Goal: Navigation & Orientation: Find specific page/section

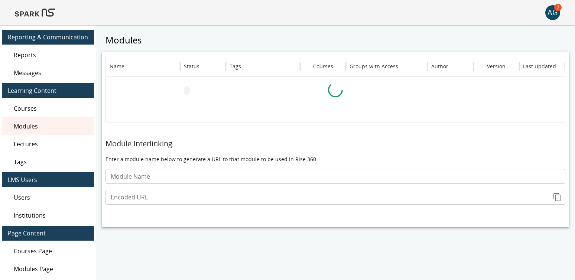
click at [43, 10] on img at bounding box center [35, 13] width 40 height 18
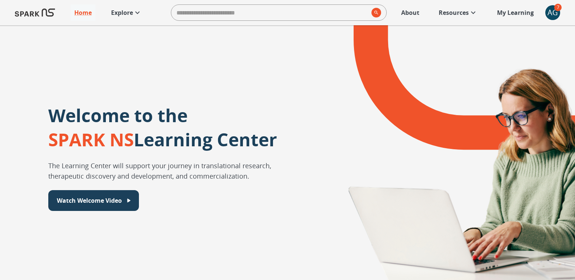
click at [126, 12] on p "Explore" at bounding box center [122, 12] width 22 height 9
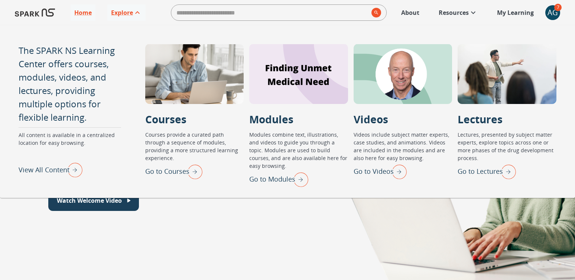
click at [67, 169] on img "View All Content" at bounding box center [73, 169] width 19 height 19
